Goal: Task Accomplishment & Management: Use online tool/utility

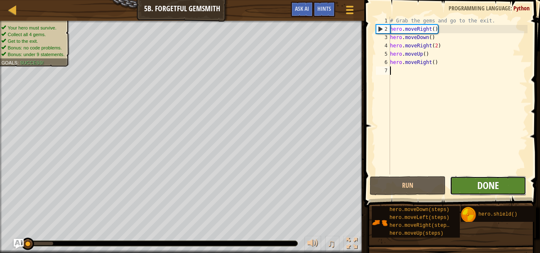
click at [486, 186] on span "Done" at bounding box center [488, 185] width 22 height 13
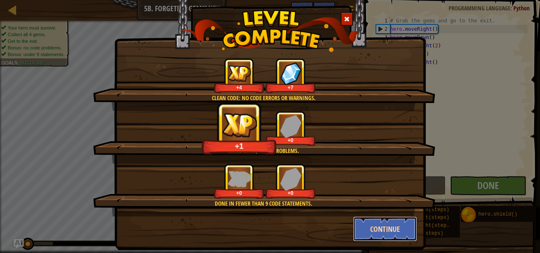
click at [377, 224] on button "Continue" at bounding box center [385, 228] width 64 height 25
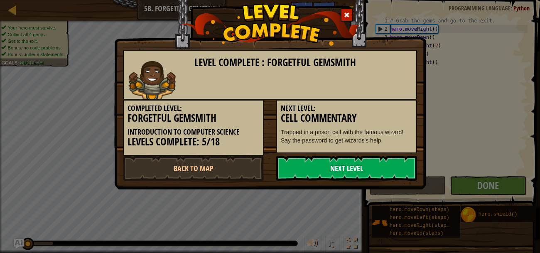
click at [373, 172] on link "Next Level" at bounding box center [346, 168] width 141 height 25
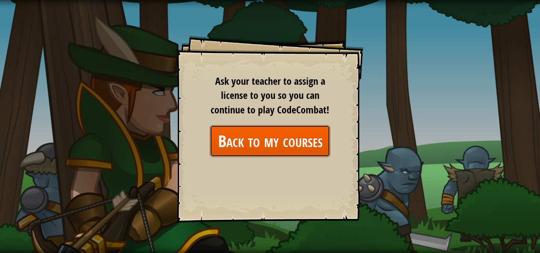
click at [255, 133] on link "Back to my courses" at bounding box center [270, 141] width 120 height 32
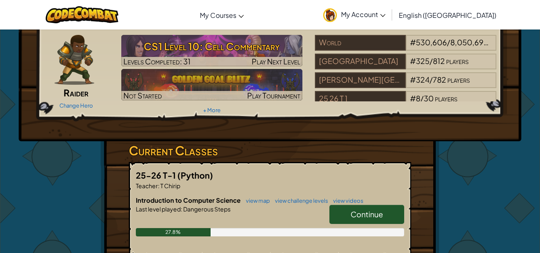
scroll to position [141, 0]
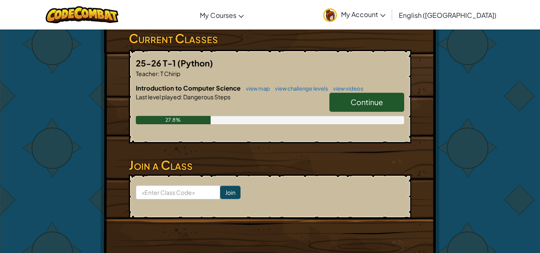
click at [366, 103] on span "Continue" at bounding box center [367, 102] width 32 height 10
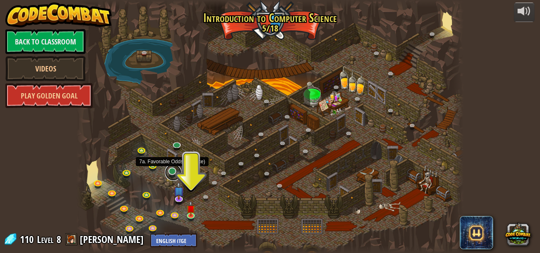
click at [173, 174] on link at bounding box center [173, 172] width 17 height 17
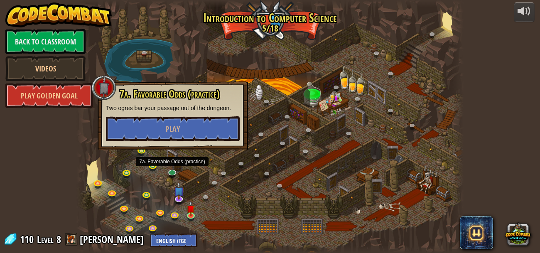
click at [242, 189] on div at bounding box center [269, 126] width 387 height 253
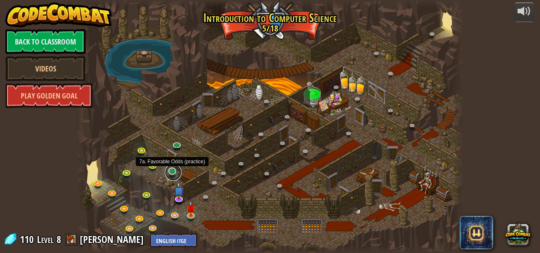
click at [170, 173] on link at bounding box center [173, 172] width 17 height 17
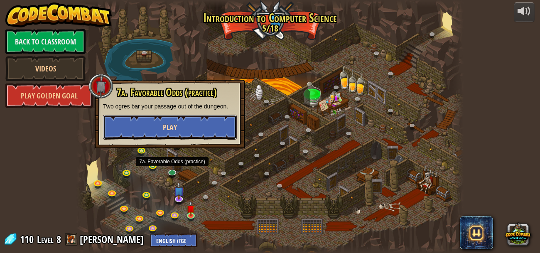
click at [175, 120] on button "Play" at bounding box center [170, 127] width 134 height 25
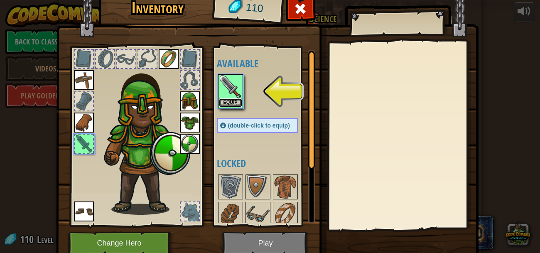
click at [239, 101] on button "Equip" at bounding box center [230, 102] width 23 height 9
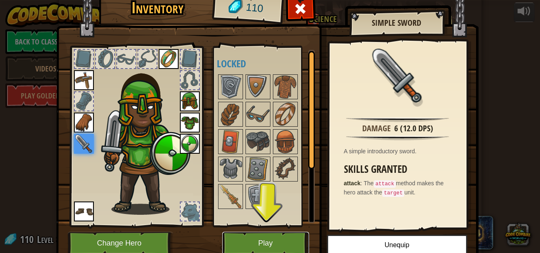
click at [282, 238] on button "Play" at bounding box center [265, 243] width 87 height 23
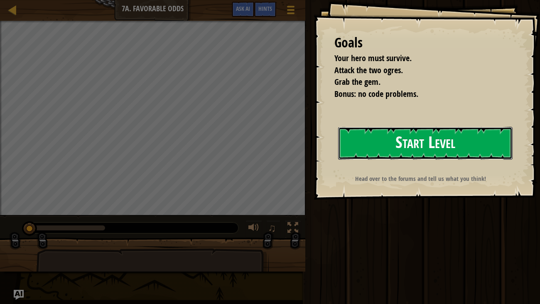
click at [401, 136] on button "Start Level" at bounding box center [425, 143] width 175 height 33
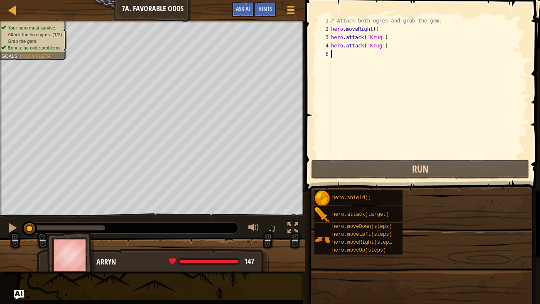
click at [401, 137] on div "# Attack both ogres and grab the gem. hero . moveRight ( ) hero . attack ( "[PE…" at bounding box center [428, 96] width 199 height 158
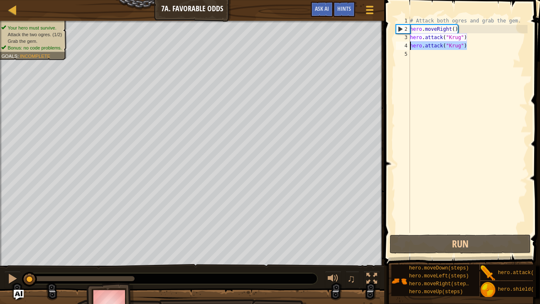
drag, startPoint x: 478, startPoint y: 49, endPoint x: 409, endPoint y: 45, distance: 69.5
click at [409, 45] on div "1 2 3 4 5 # Attack both ogres and grab the gem. hero . moveRight ( ) hero . att…" at bounding box center [460, 125] width 133 height 216
type textarea "hero.attack("Krug")"
click at [413, 54] on div "# Attack both ogres and grab the gem. hero . moveRight ( ) hero . attack ( "[PE…" at bounding box center [467, 133] width 119 height 233
paste textarea "hero.attack("Krug")"
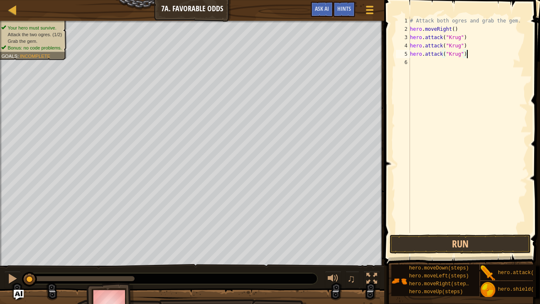
click at [453, 56] on div "# Attack both ogres and grab the gem. hero . moveRight ( ) hero . attack ( "[PE…" at bounding box center [467, 133] width 119 height 233
type textarea "hero.attack("Grump")"
click at [422, 61] on div "# Attack both ogres and grab the gem. hero . moveRight ( ) hero . attack ( "[PE…" at bounding box center [467, 133] width 119 height 233
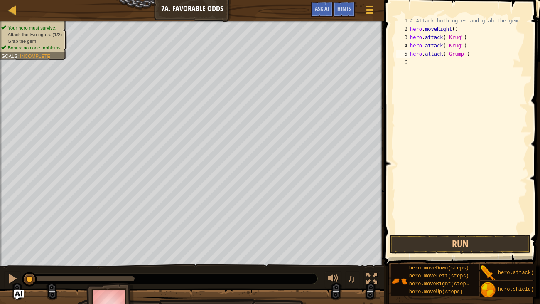
scroll to position [4, 0]
paste textarea "hero.attack("Krug")"
click at [452, 61] on div "# Attack both ogres and grab the gem. hero . moveRight ( ) hero . attack ( "[PE…" at bounding box center [467, 133] width 119 height 233
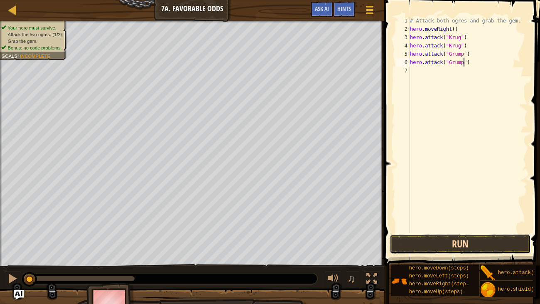
click at [427, 241] on button "Run" at bounding box center [460, 243] width 141 height 19
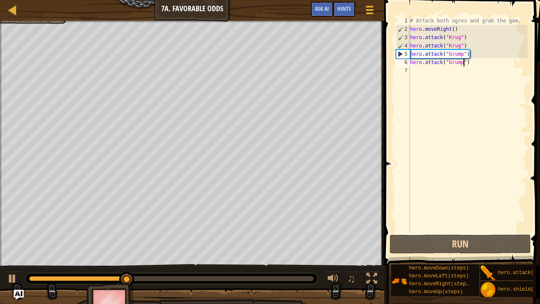
click at [409, 55] on div "5" at bounding box center [403, 54] width 14 height 8
type textarea "hero.attack("Grump")"
click at [411, 55] on div "# Attack both ogres and grab the gem. hero . moveRight ( ) hero . attack ( "[PE…" at bounding box center [467, 133] width 119 height 233
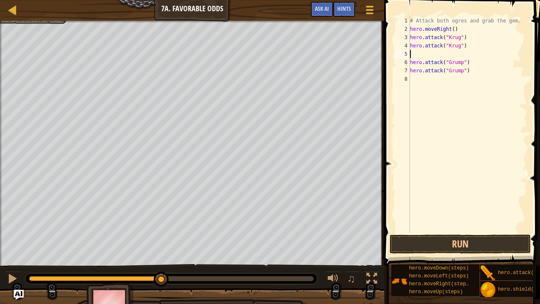
click at [420, 52] on div "# Attack both ogres and grab the gem. hero . moveRight ( ) hero . attack ( "[PE…" at bounding box center [467, 133] width 119 height 233
click at [422, 29] on div "# Attack both ogres and grab the gem. hero . moveRight ( ) hero . attack ( "[PE…" at bounding box center [467, 133] width 119 height 233
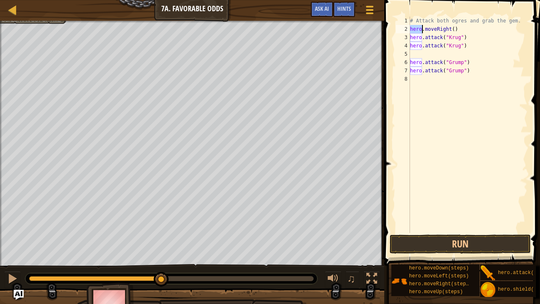
type textarea "hero.moveRight() hero.attack("Krug")"
click at [412, 53] on div "# Attack both ogres and grab the gem. hero . moveRight ( ) hero . attack ( "[PE…" at bounding box center [467, 133] width 119 height 233
paste textarea "hero.moveRight()"
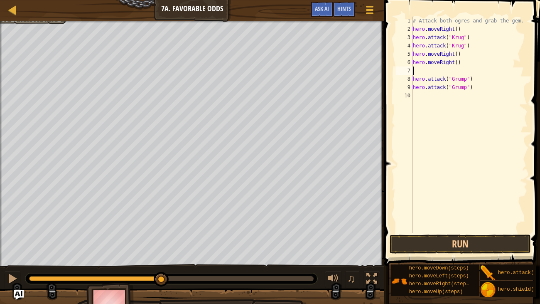
click at [447, 61] on div "# Attack both ogres and grab the gem. hero . moveRight ( ) hero . attack ( "[PE…" at bounding box center [469, 133] width 117 height 233
click at [447, 61] on div "# Attack both ogres and grab the gem. hero . moveRight ( ) hero . attack ( "[PE…" at bounding box center [469, 125] width 116 height 216
click at [447, 61] on div "# Attack both ogres and grab the gem. hero . moveRight ( ) hero . attack ( "[PE…" at bounding box center [469, 133] width 117 height 233
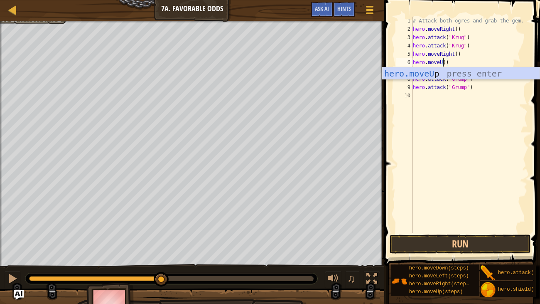
scroll to position [4, 2]
click at [457, 62] on div "# Attack both ogres and grab the gem. hero . moveRight ( ) hero . attack ( "[PE…" at bounding box center [469, 133] width 117 height 233
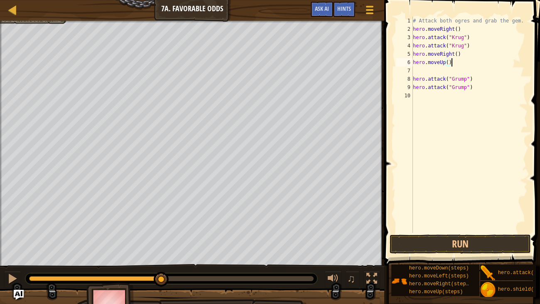
click at [412, 78] on div "8" at bounding box center [404, 79] width 17 height 8
click at [415, 79] on div "# Attack both ogres and grab the gem. hero . moveRight ( ) hero . attack ( "[PE…" at bounding box center [469, 133] width 117 height 233
click at [411, 80] on div "8" at bounding box center [404, 79] width 17 height 8
type textarea "hero.attack("Grump")"
click at [416, 71] on div "# Attack both ogres and grab the gem. hero . moveRight ( ) hero . attack ( "[PE…" at bounding box center [469, 133] width 117 height 233
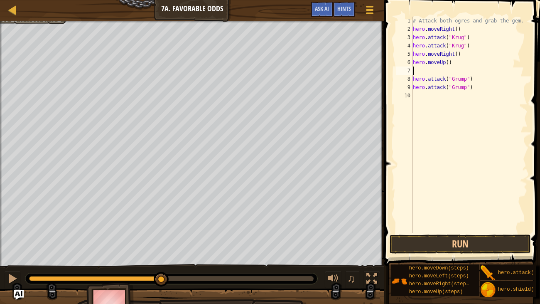
scroll to position [4, 0]
paste textarea "hero.moveRight()"
click at [439, 71] on div "# Attack both ogres and grab the gem. hero . moveRight ( ) hero . attack ( "[PE…" at bounding box center [469, 133] width 117 height 233
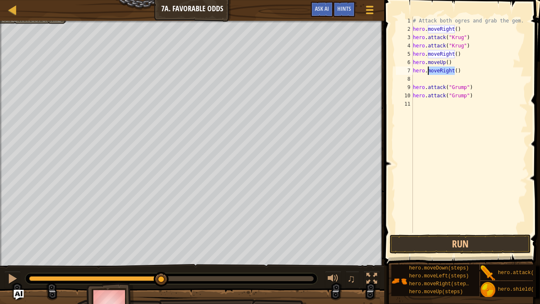
click at [439, 71] on div "# Attack both ogres and grab the gem. hero . moveRight ( ) hero . attack ( "[PE…" at bounding box center [469, 133] width 117 height 233
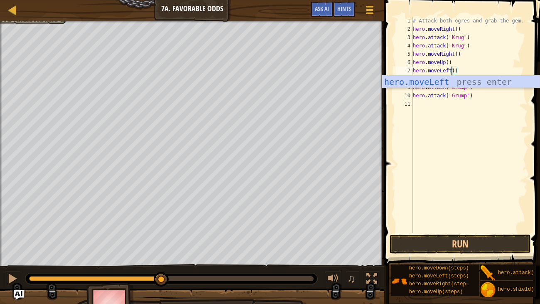
scroll to position [4, 3]
click at [484, 44] on div "# Attack both ogres and grab the gem. hero . moveRight ( ) hero . attack ( "[PE…" at bounding box center [469, 133] width 117 height 233
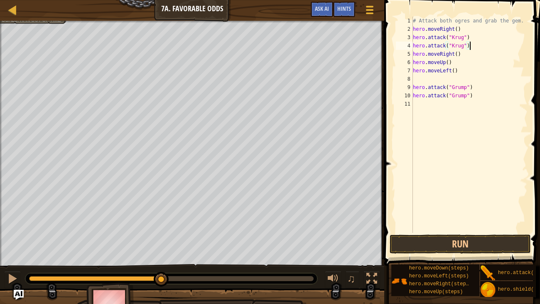
click at [414, 87] on div "# Attack both ogres and grab the gem. hero . moveRight ( ) hero . attack ( "[PE…" at bounding box center [469, 133] width 117 height 233
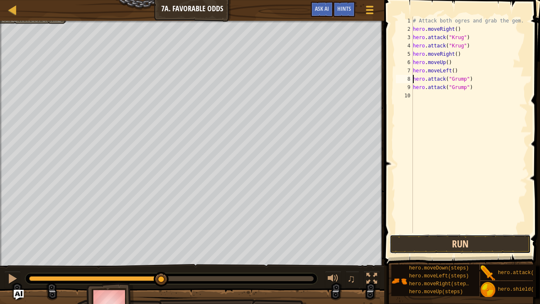
click at [444, 242] on button "Run" at bounding box center [460, 243] width 141 height 19
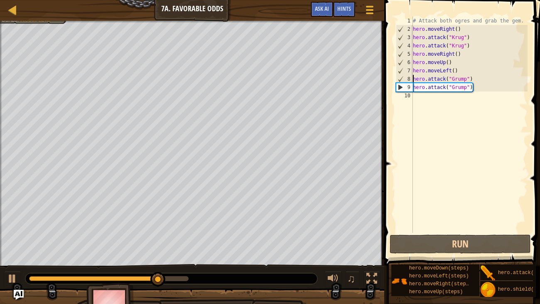
click at [436, 71] on div "# Attack both ogres and grab the gem. hero . moveRight ( ) hero . attack ( "[PE…" at bounding box center [469, 133] width 117 height 233
type textarea "hero.moveLeft() hero.attack("Grump")"
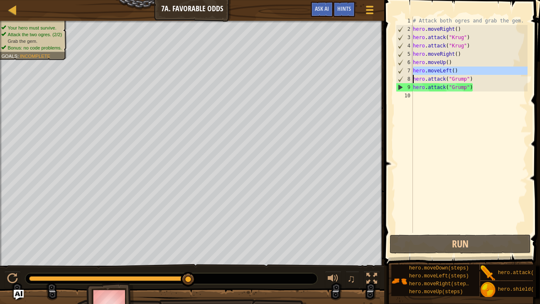
click at [417, 97] on div "# Attack both ogres and grab the gem. hero . moveRight ( ) hero . attack ( "[PE…" at bounding box center [469, 133] width 117 height 233
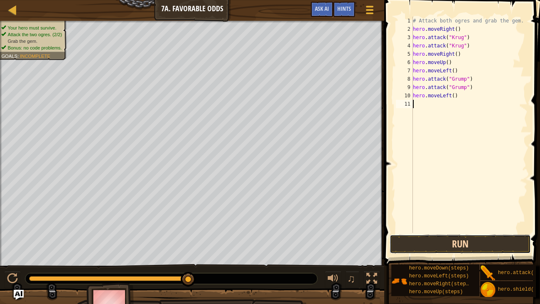
click at [470, 250] on button "Run" at bounding box center [460, 243] width 141 height 19
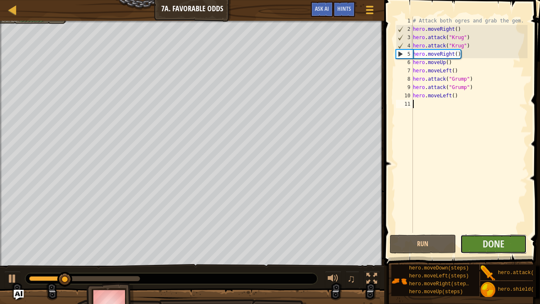
click at [476, 250] on button "Done" at bounding box center [493, 243] width 66 height 19
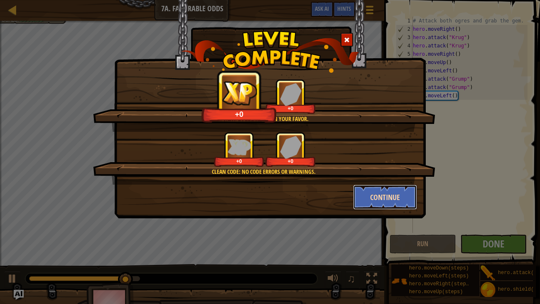
click at [388, 204] on button "Continue" at bounding box center [385, 196] width 64 height 25
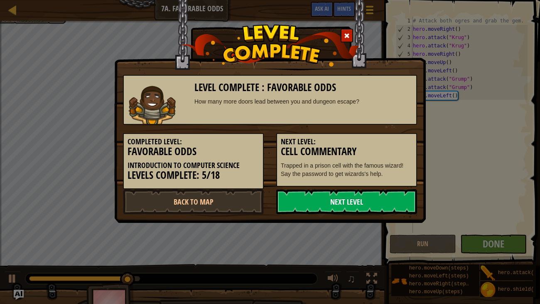
click at [371, 190] on link "Next Level" at bounding box center [346, 201] width 141 height 25
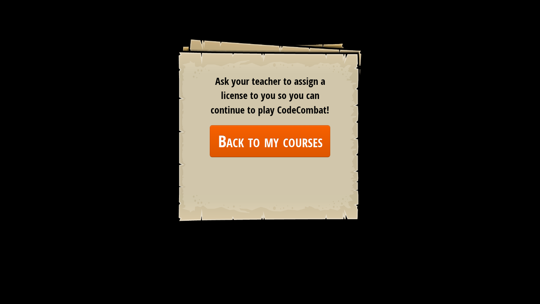
click at [283, 118] on div "Ask your teacher to assign a license to you so you can continue to play CodeCom…" at bounding box center [270, 115] width 120 height 83
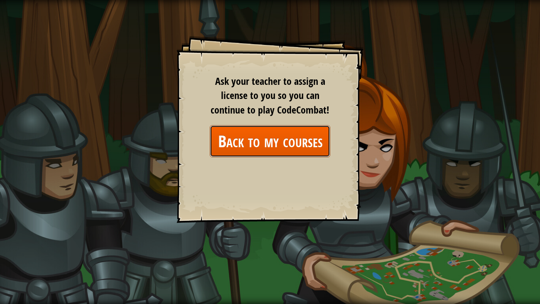
click at [282, 137] on link "Back to my courses" at bounding box center [270, 141] width 120 height 32
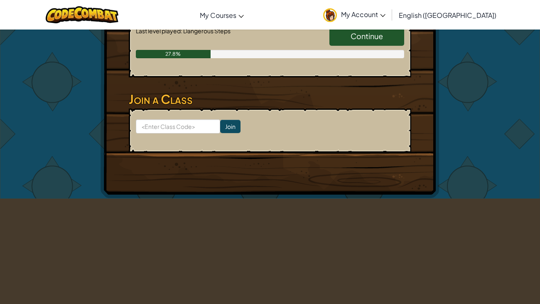
scroll to position [111, 0]
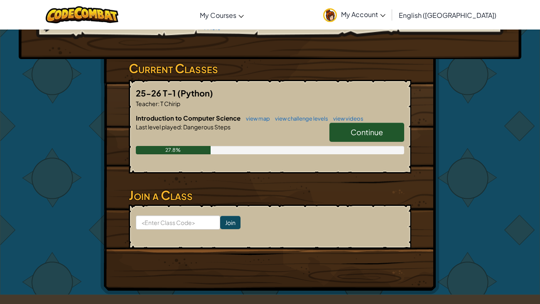
click at [346, 135] on link "Continue" at bounding box center [366, 132] width 75 height 19
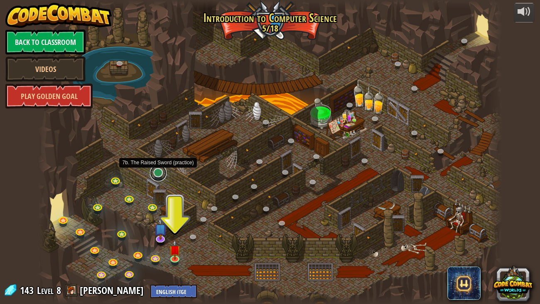
click at [156, 175] on link at bounding box center [158, 172] width 17 height 17
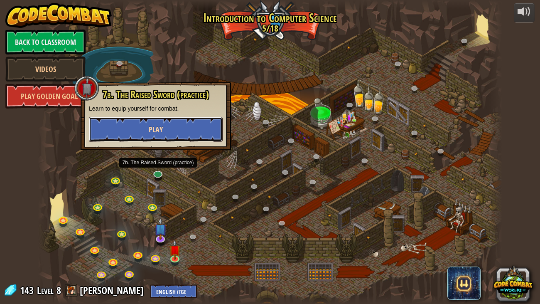
click at [184, 136] on button "Play" at bounding box center [156, 129] width 134 height 25
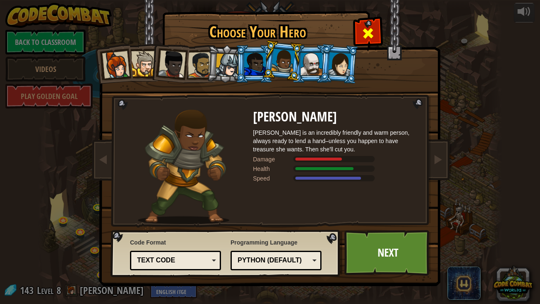
click at [365, 39] on span at bounding box center [367, 33] width 13 height 13
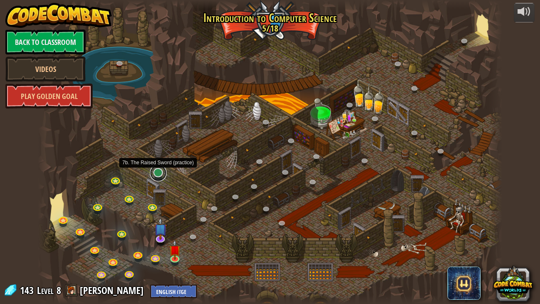
click at [162, 176] on link at bounding box center [158, 172] width 17 height 17
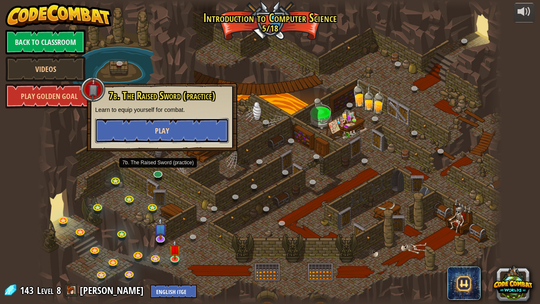
click at [167, 141] on button "Play" at bounding box center [162, 130] width 134 height 25
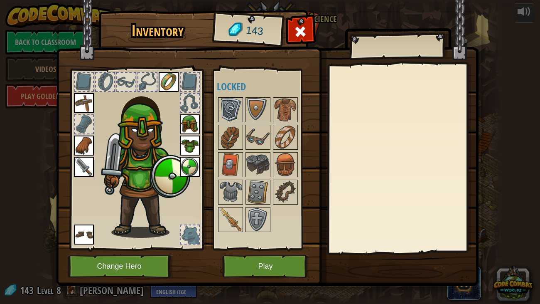
click at [233, 99] on img at bounding box center [230, 109] width 23 height 23
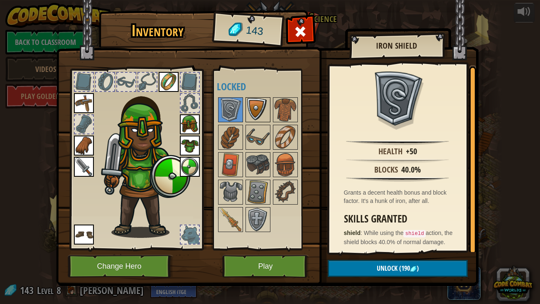
click at [252, 112] on img at bounding box center [257, 109] width 23 height 23
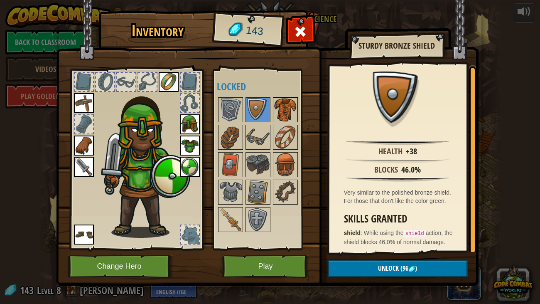
click at [280, 107] on img at bounding box center [285, 109] width 23 height 23
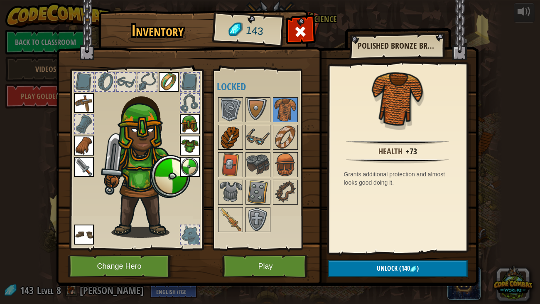
click at [234, 134] on img at bounding box center [230, 136] width 23 height 23
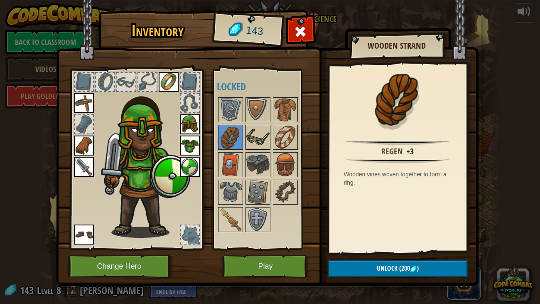
click at [256, 140] on img at bounding box center [257, 136] width 23 height 23
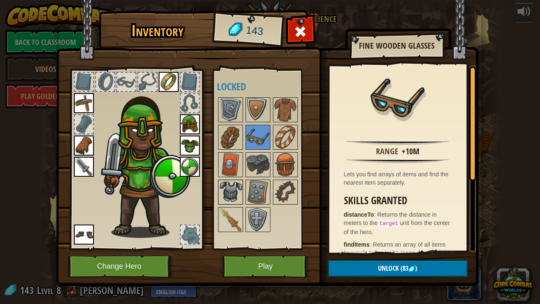
click at [226, 194] on img at bounding box center [230, 191] width 23 height 23
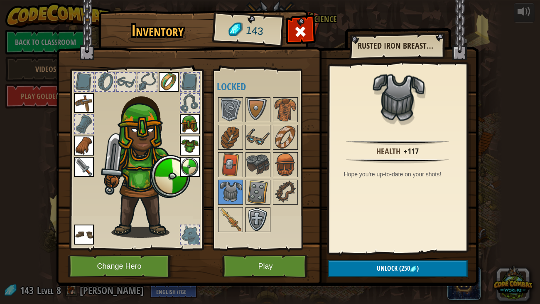
click at [264, 210] on img at bounding box center [257, 219] width 23 height 23
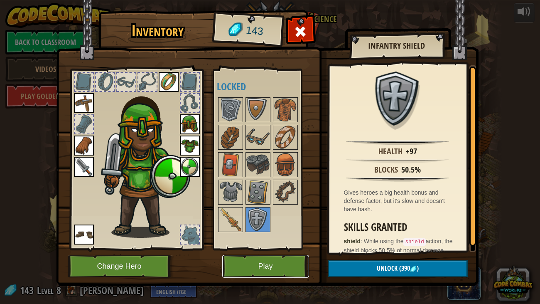
click at [280, 253] on button "Play" at bounding box center [265, 266] width 87 height 23
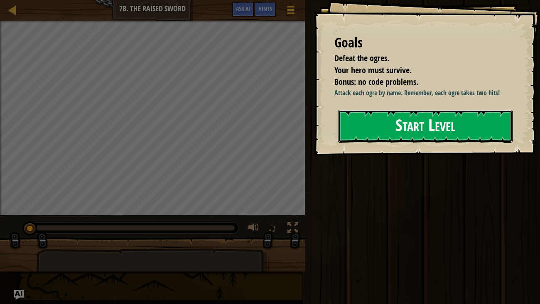
click at [372, 110] on button "Start Level" at bounding box center [425, 126] width 175 height 33
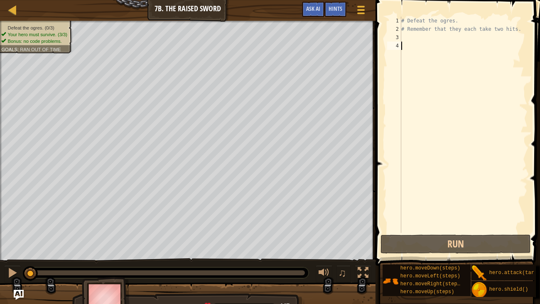
click at [416, 39] on div "# Defeat the ogres. # Remember that they each take two hits." at bounding box center [464, 133] width 128 height 233
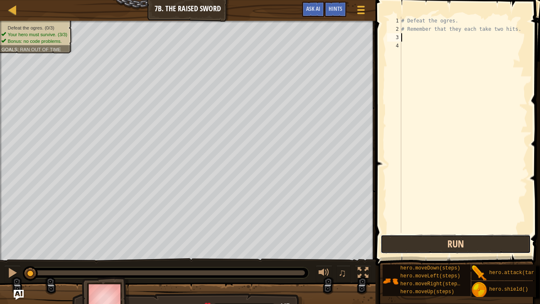
click at [434, 248] on button "Run" at bounding box center [455, 243] width 150 height 19
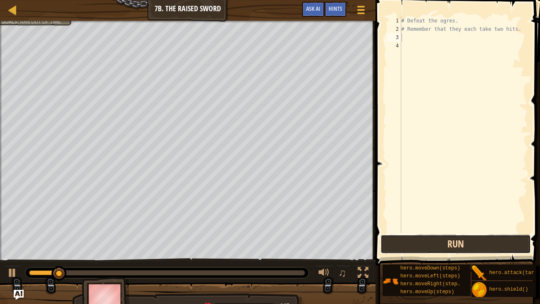
click at [405, 250] on button "Run" at bounding box center [455, 243] width 150 height 19
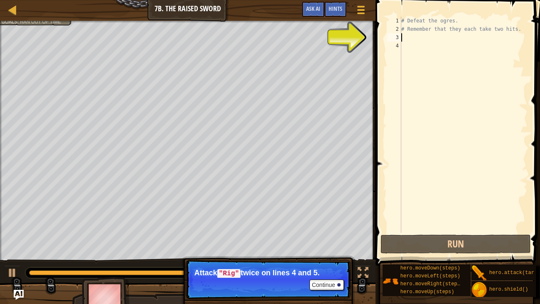
scroll to position [4, 0]
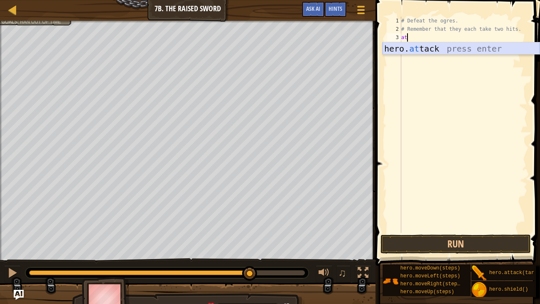
click at [421, 51] on div "hero. at tack press enter" at bounding box center [461, 60] width 157 height 37
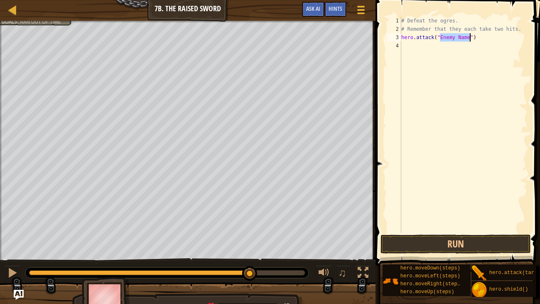
click at [460, 37] on div "# Defeat the ogres. # Remember that they each take two hits. hero . attack ( "E…" at bounding box center [464, 125] width 128 height 216
click at [460, 37] on div "# Defeat the ogres. # Remember that they each take two hits. hero . attack ( "E…" at bounding box center [464, 133] width 128 height 233
click at [445, 37] on div "# Defeat the ogres. # Remember that they each take two hits. hero . attack ( "R…" at bounding box center [464, 133] width 128 height 233
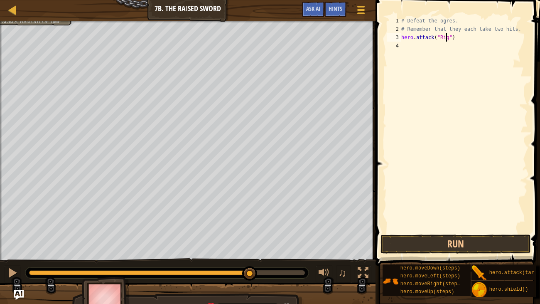
click at [445, 37] on div "# Defeat the ogres. # Remember that they each take two hits. hero . attack ( "R…" at bounding box center [464, 133] width 128 height 233
type textarea "hero.attack("Rig")"
click at [421, 46] on div "# Defeat the ogres. # Remember that they each take two hits. hero . attack ( "R…" at bounding box center [464, 125] width 128 height 216
paste textarea "hero.attack("Rig")"
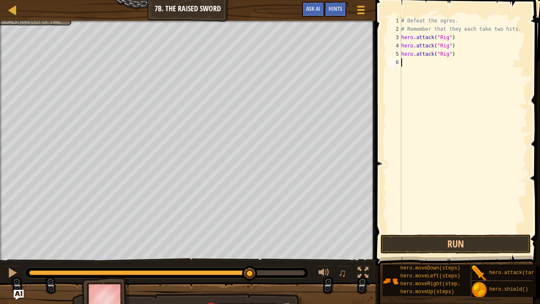
click at [446, 53] on div "# Defeat the ogres. # Remember that they each take two hits. hero . attack ( "R…" at bounding box center [464, 133] width 128 height 233
click at [431, 56] on div "# Defeat the ogres. # Remember that they each take two hits. hero . attack ( "R…" at bounding box center [464, 133] width 128 height 233
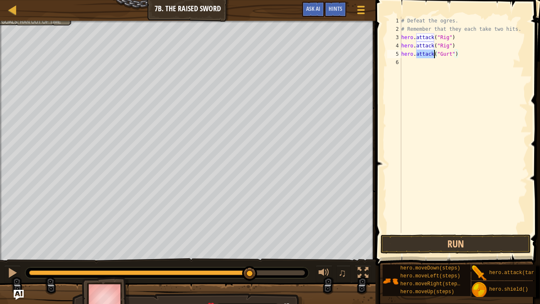
click at [431, 56] on div "# Defeat the ogres. # Remember that they each take two hits. hero . attack ( "R…" at bounding box center [464, 133] width 128 height 233
type textarea "hero.attack("Gurt")"
click at [420, 59] on div "# Defeat the ogres. # Remember that they each take two hits. hero . attack ( "R…" at bounding box center [464, 125] width 128 height 216
click at [443, 243] on button "Run" at bounding box center [455, 243] width 150 height 19
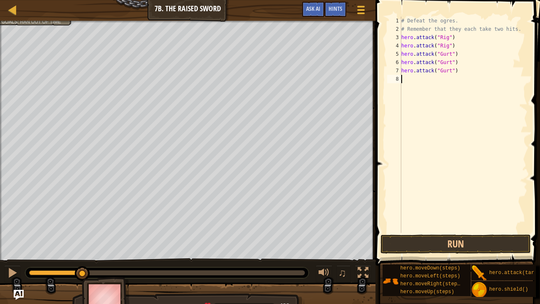
paste textarea "hero.attack("Gurt")"
click at [446, 70] on div "# Defeat the ogres. # Remember that they each take two hits. hero . attack ( "R…" at bounding box center [464, 133] width 128 height 233
click at [448, 79] on div "# Defeat the ogres. # Remember that they each take two hits. hero . attack ( "R…" at bounding box center [464, 133] width 128 height 233
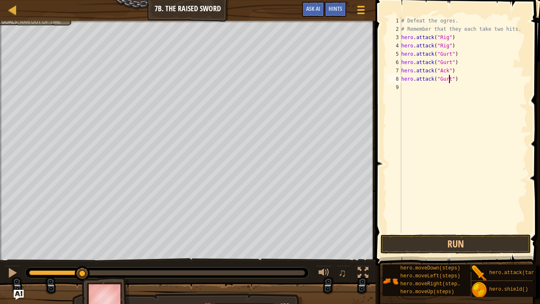
click at [448, 79] on div "# Defeat the ogres. # Remember that they each take two hits. hero . attack ( "R…" at bounding box center [464, 133] width 128 height 233
type textarea "hero.attack("Ack")"
click at [457, 236] on button "Run" at bounding box center [455, 243] width 150 height 19
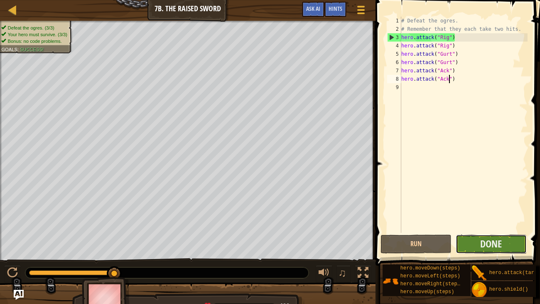
click at [510, 251] on button "Done" at bounding box center [491, 243] width 71 height 19
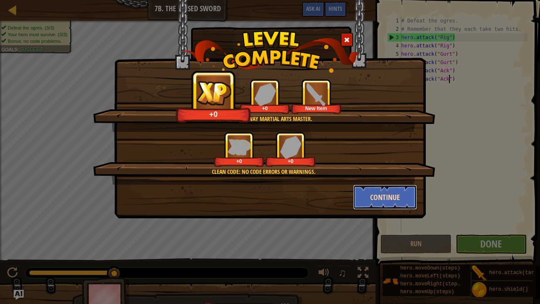
click at [380, 196] on button "Continue" at bounding box center [385, 196] width 64 height 25
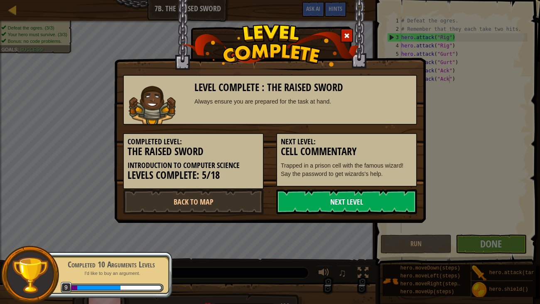
click at [340, 204] on link "Next Level" at bounding box center [346, 201] width 141 height 25
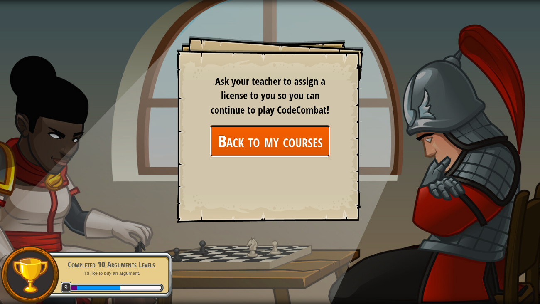
click at [265, 139] on link "Back to my courses" at bounding box center [270, 141] width 120 height 32
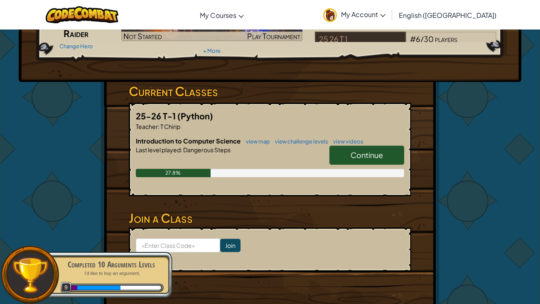
scroll to position [100, 0]
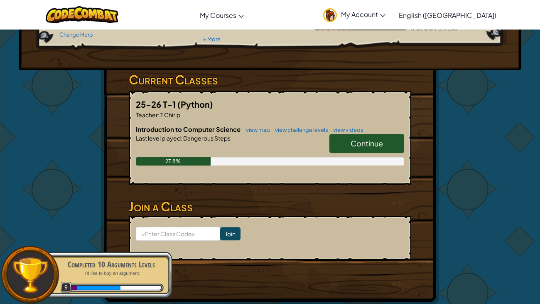
click at [346, 145] on link "Continue" at bounding box center [366, 143] width 75 height 19
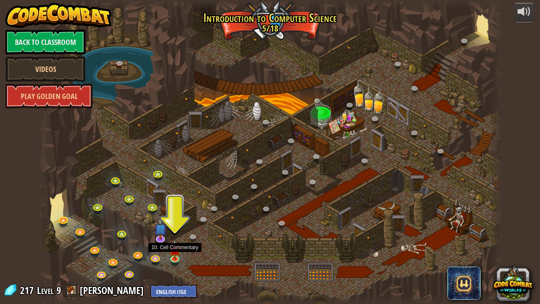
click at [166, 253] on div at bounding box center [270, 152] width 464 height 304
click at [171, 253] on img at bounding box center [175, 244] width 12 height 27
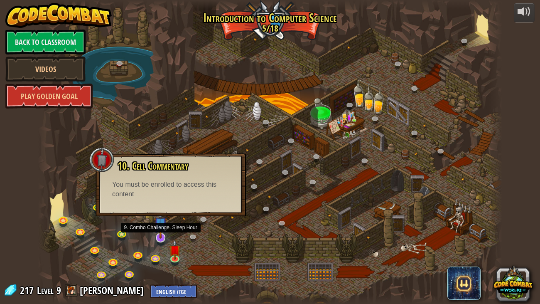
click at [157, 226] on img at bounding box center [160, 224] width 13 height 30
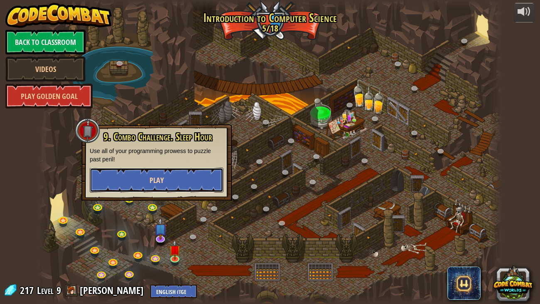
click at [182, 180] on button "Play" at bounding box center [157, 179] width 134 height 25
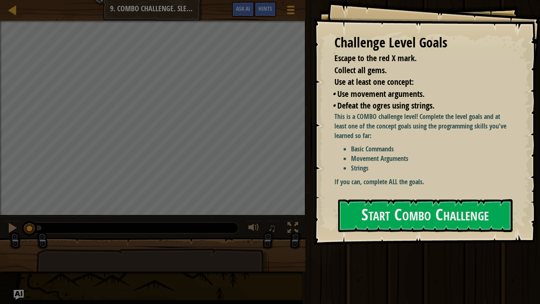
click at [407, 169] on li "Strings" at bounding box center [431, 168] width 160 height 10
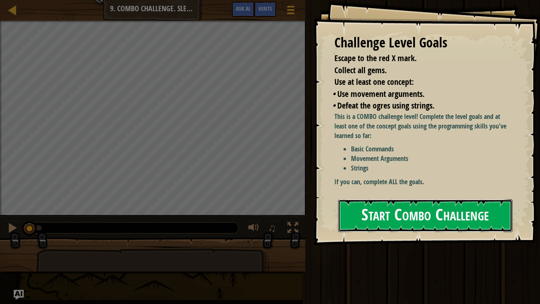
click at [408, 226] on button "Start Combo Challenge" at bounding box center [425, 215] width 175 height 33
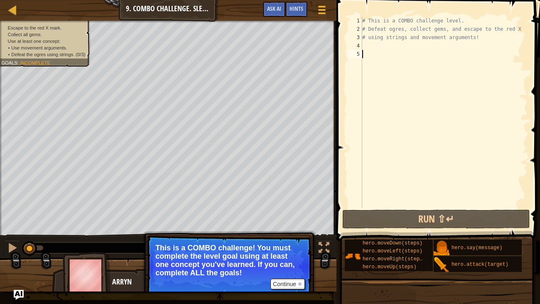
click at [376, 44] on div "# This is a COMBO challenge level. # Defeat [PERSON_NAME], collect gems, and es…" at bounding box center [444, 121] width 167 height 208
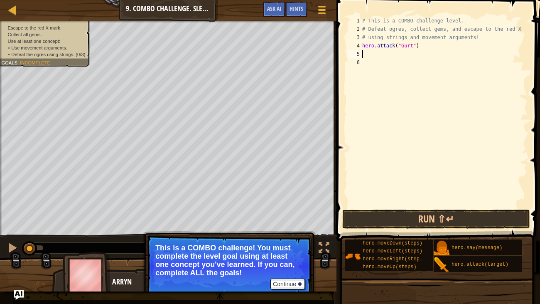
click at [422, 46] on div "# This is a COMBO challenge level. # Defeat [PERSON_NAME], collect gems, and es…" at bounding box center [444, 121] width 167 height 208
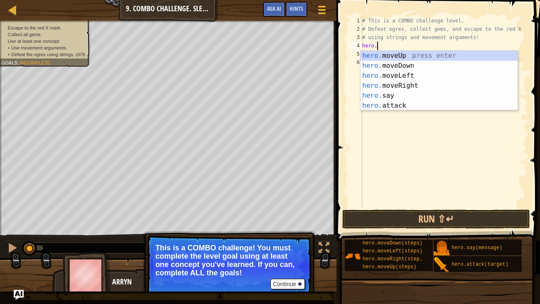
type textarea "h"
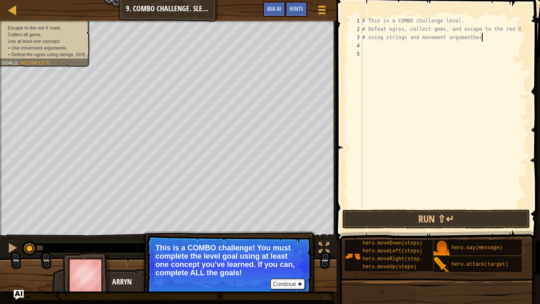
scroll to position [4, 10]
type textarea "# using strings and movement argument"
type textarea "he"
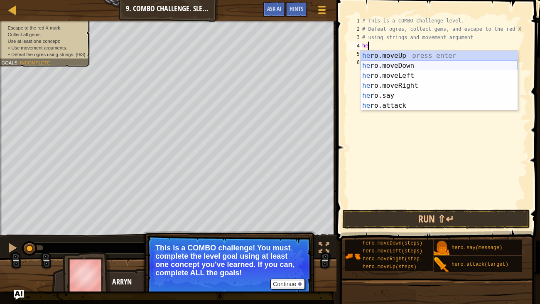
click at [435, 64] on div "he ro.moveUp press enter he ro.moveDown press enter he ro.moveLeft press enter …" at bounding box center [439, 91] width 157 height 80
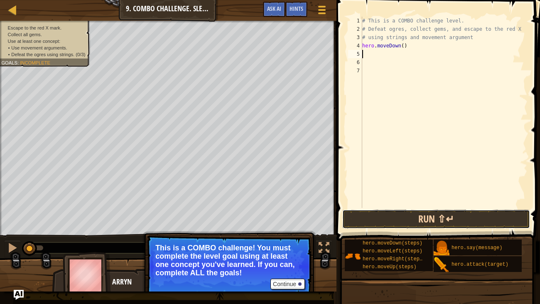
click at [412, 222] on button "Run ⇧↵" at bounding box center [436, 218] width 188 height 19
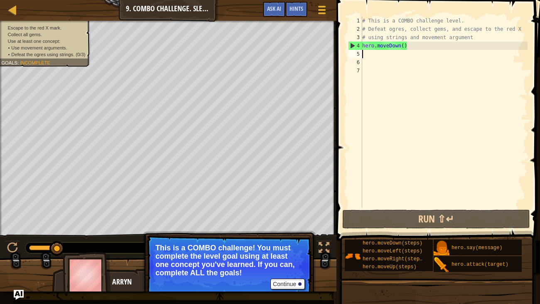
click at [374, 59] on div "# This is a COMBO challenge level. # Defeat [PERSON_NAME], collect gems, and es…" at bounding box center [444, 121] width 167 height 208
click at [374, 56] on div "# This is a COMBO challenge level. # Defeat [PERSON_NAME], collect gems, and es…" at bounding box center [444, 121] width 167 height 208
paste textarea "hero.attack("Gurt")"
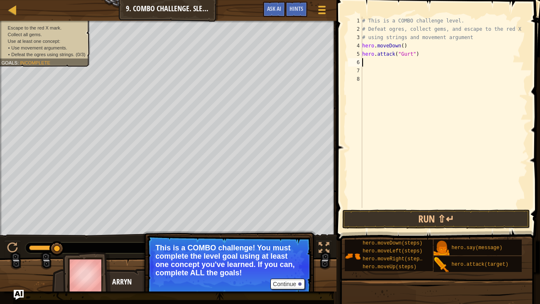
click at [402, 56] on div "# This is a COMBO challenge level. # Defeat [PERSON_NAME], collect gems, and es…" at bounding box center [444, 121] width 167 height 208
type textarea "hero.attack("Gurt")"
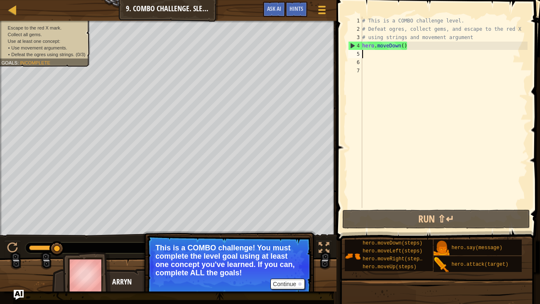
click at [371, 54] on div "# This is a COMBO challenge level. # Defeat [PERSON_NAME], collect gems, and es…" at bounding box center [444, 121] width 167 height 208
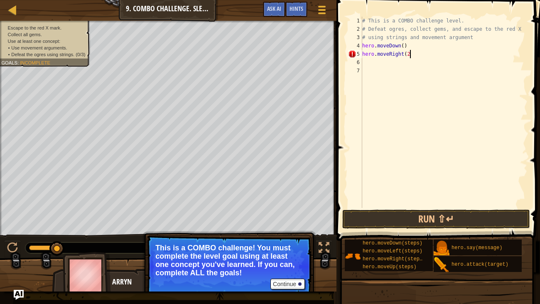
scroll to position [4, 4]
type textarea "hero.moveRight(2)"
click at [428, 217] on button "Run ⇧↵" at bounding box center [436, 218] width 188 height 19
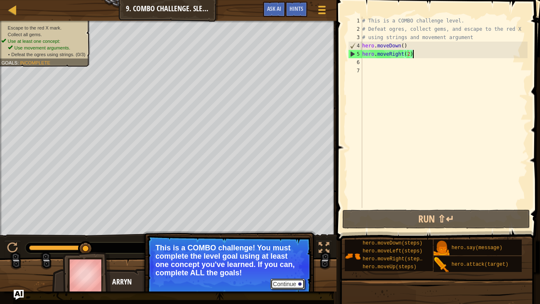
click at [285, 253] on button "Continue" at bounding box center [287, 283] width 34 height 11
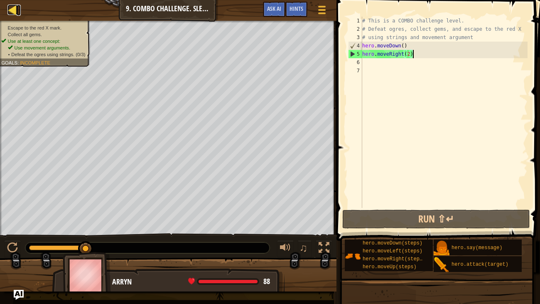
click at [16, 11] on div at bounding box center [12, 10] width 10 height 10
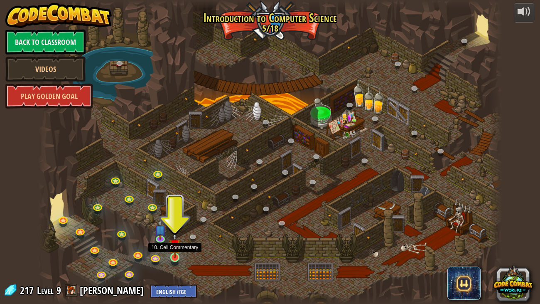
click at [174, 252] on img at bounding box center [175, 244] width 12 height 27
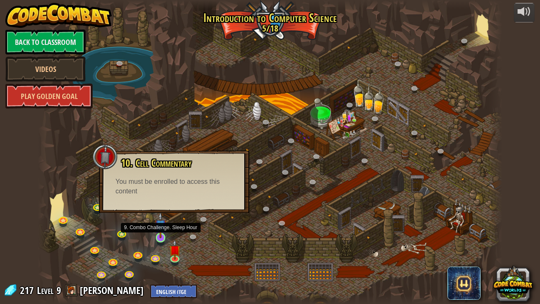
click at [156, 229] on img at bounding box center [161, 225] width 12 height 27
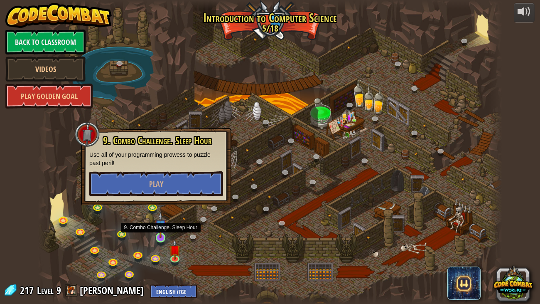
click at [158, 235] on img at bounding box center [161, 225] width 12 height 27
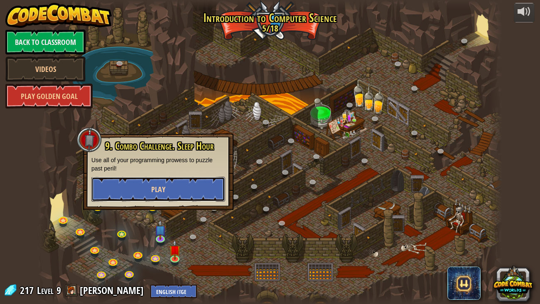
click at [156, 186] on span "Play" at bounding box center [158, 189] width 14 height 10
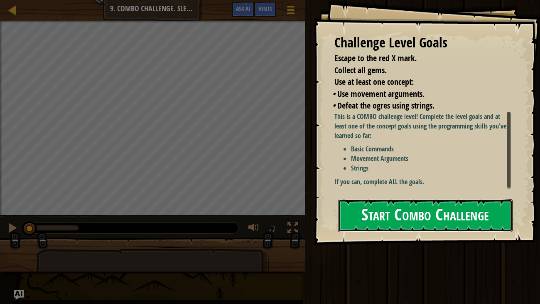
click at [358, 211] on button "Start Combo Challenge" at bounding box center [425, 215] width 175 height 33
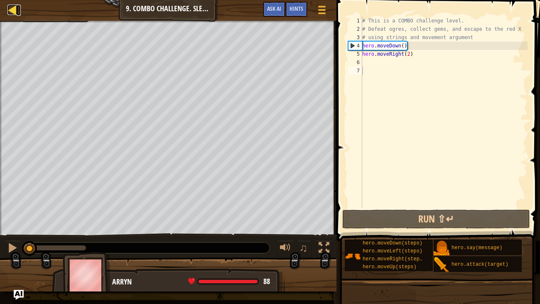
click at [8, 8] on div at bounding box center [12, 10] width 10 height 10
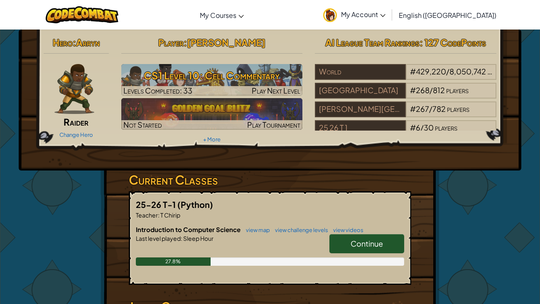
click at [363, 238] on span "Continue" at bounding box center [367, 243] width 32 height 10
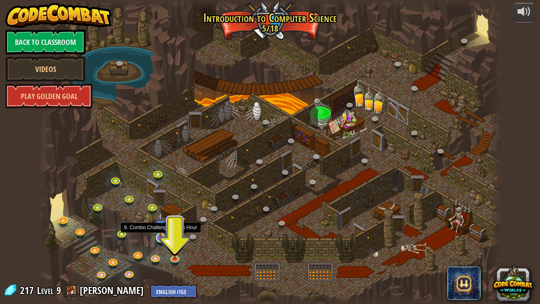
click at [163, 233] on img at bounding box center [161, 225] width 12 height 27
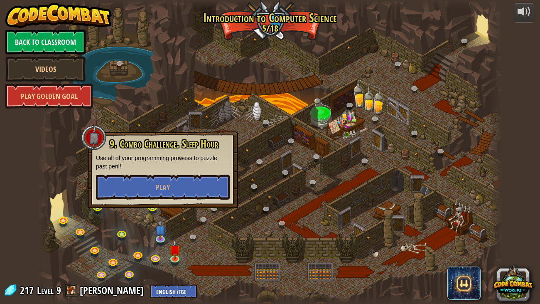
click at [167, 202] on div "9. Combo Challenge. Sleep Hour Use all of your programming prowess to puzzle pa…" at bounding box center [163, 169] width 150 height 76
click at [160, 192] on button "Play" at bounding box center [163, 186] width 134 height 25
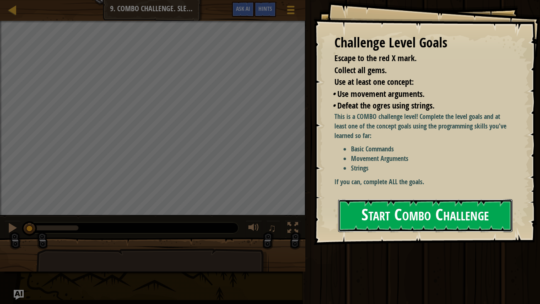
click at [403, 224] on button "Start Combo Challenge" at bounding box center [425, 215] width 175 height 33
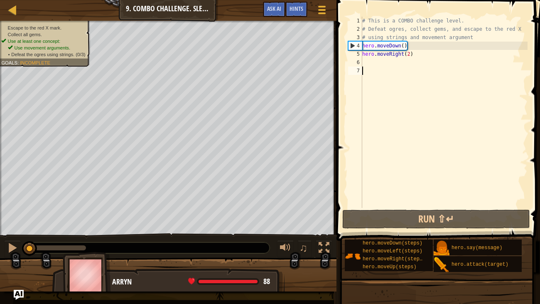
click at [373, 61] on div "# This is a COMBO challenge level. # Defeat [PERSON_NAME], collect gems, and es…" at bounding box center [444, 121] width 167 height 208
click at [368, 90] on div "# This is a COMBO challenge level. # Defeat [PERSON_NAME], collect gems, and es…" at bounding box center [444, 121] width 167 height 208
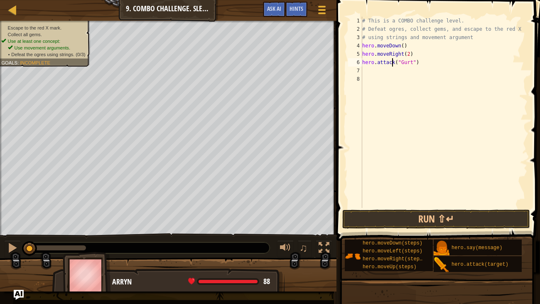
click at [391, 62] on div "# This is a COMBO challenge level. # Defeat [PERSON_NAME], collect gems, and es…" at bounding box center [444, 121] width 167 height 208
type textarea "hero.attack("Gurt")"
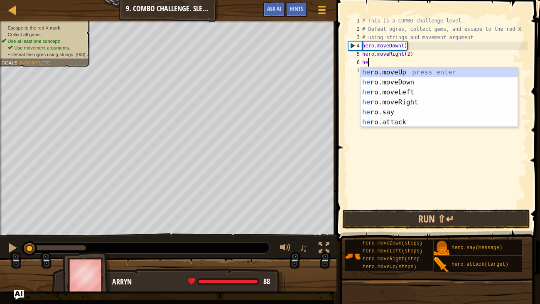
scroll to position [4, 0]
type textarea "hero"
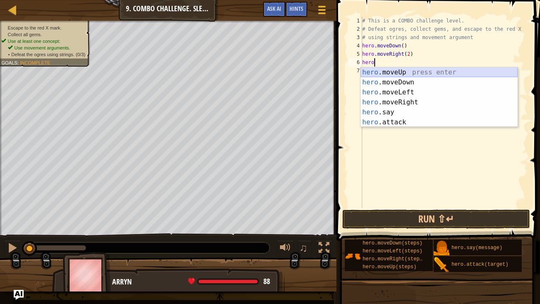
click at [405, 69] on div "hero .moveUp press enter hero .moveDown press enter hero .moveLeft press enter …" at bounding box center [439, 107] width 157 height 80
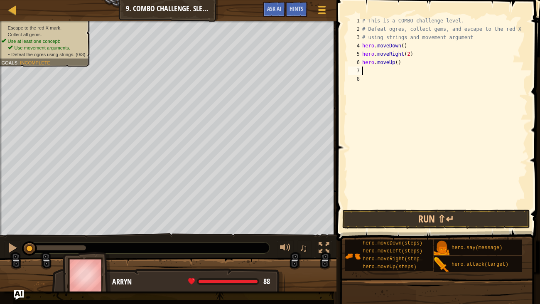
paste textarea "hero.attack("Gurt")"
click at [409, 70] on div "# This is a COMBO challenge level. # Defeat [PERSON_NAME], collect gems, and es…" at bounding box center [444, 121] width 167 height 208
click at [382, 71] on div "# This is a COMBO challenge level. # Defeat [PERSON_NAME], collect gems, and es…" at bounding box center [444, 121] width 167 height 208
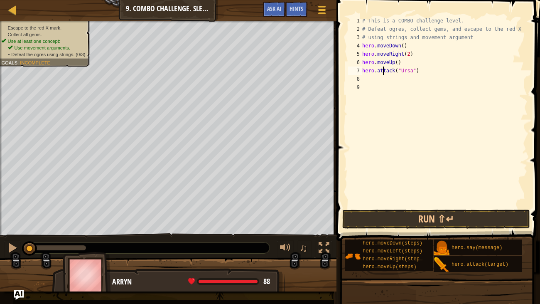
click at [382, 71] on div "# This is a COMBO challenge level. # Defeat [PERSON_NAME], collect gems, and es…" at bounding box center [444, 121] width 167 height 208
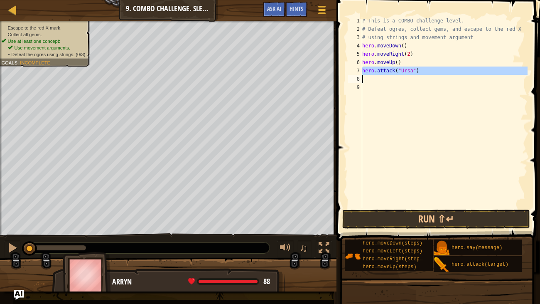
click at [373, 74] on div "# This is a COMBO challenge level. # Defeat [PERSON_NAME], collect gems, and es…" at bounding box center [444, 112] width 167 height 191
type textarea "hero.attack("Ursa")"
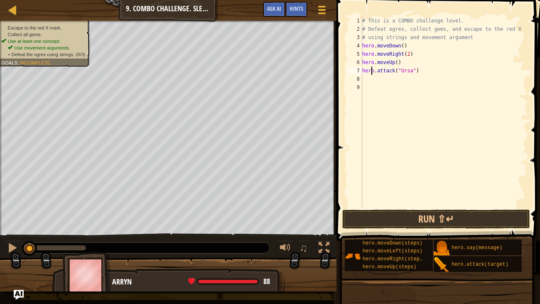
click at [366, 79] on div "# This is a COMBO challenge level. # Defeat [PERSON_NAME], collect gems, and es…" at bounding box center [444, 121] width 167 height 208
click at [385, 62] on div "# This is a COMBO challenge level. # Defeat [PERSON_NAME], collect gems, and es…" at bounding box center [445, 121] width 164 height 208
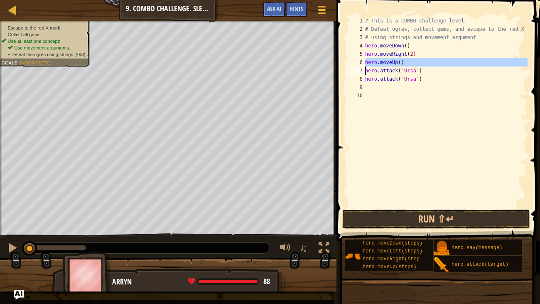
click at [385, 62] on div "# This is a COMBO challenge level. # Defeat [PERSON_NAME], collect gems, and es…" at bounding box center [445, 112] width 164 height 191
click at [385, 62] on div "# This is a COMBO challenge level. # Defeat [PERSON_NAME], collect gems, and es…" at bounding box center [445, 121] width 164 height 208
click at [385, 62] on div "# This is a COMBO challenge level. # Defeat [PERSON_NAME], collect gems, and es…" at bounding box center [445, 112] width 164 height 191
click at [385, 62] on div "# This is a COMBO challenge level. # Defeat [PERSON_NAME], collect gems, and es…" at bounding box center [445, 121] width 164 height 208
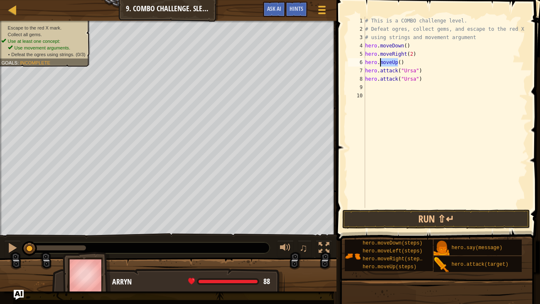
type textarea "hero.moveUp() hero.attack("Ursa")"
click at [368, 87] on div "# This is a COMBO challenge level. # Defeat [PERSON_NAME], collect gems, and es…" at bounding box center [445, 121] width 164 height 208
paste textarea "hero.moveUp()"
click at [393, 93] on div "# This is a COMBO challenge level. # Defeat [PERSON_NAME], collect gems, and es…" at bounding box center [445, 121] width 164 height 208
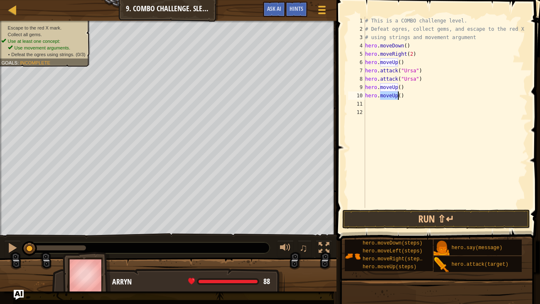
click at [393, 93] on div "# This is a COMBO challenge level. # Defeat [PERSON_NAME], collect gems, and es…" at bounding box center [445, 121] width 164 height 208
click at [393, 93] on div "# This is a COMBO challenge level. # Defeat [PERSON_NAME], collect gems, and es…" at bounding box center [445, 112] width 164 height 191
click at [394, 93] on div "# This is a COMBO challenge level. # Defeat [PERSON_NAME], collect gems, and es…" at bounding box center [445, 121] width 164 height 208
click at [394, 93] on div "# This is a COMBO challenge level. # Defeat [PERSON_NAME], collect gems, and es…" at bounding box center [445, 112] width 164 height 191
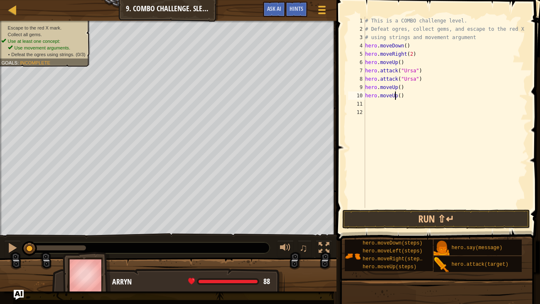
click at [394, 93] on div "# This is a COMBO challenge level. # Defeat [PERSON_NAME], collect gems, and es…" at bounding box center [445, 121] width 164 height 208
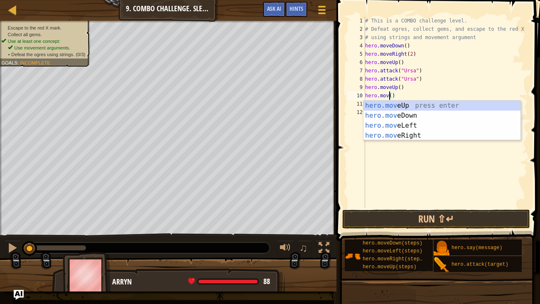
scroll to position [4, 2]
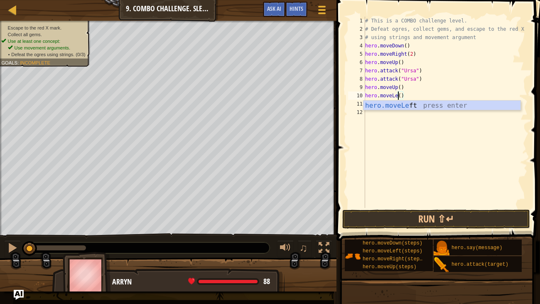
type textarea "hero.moveLeft()"
click at [395, 113] on div "# This is a COMBO challenge level. # Defeat [PERSON_NAME], collect gems, and es…" at bounding box center [445, 121] width 164 height 208
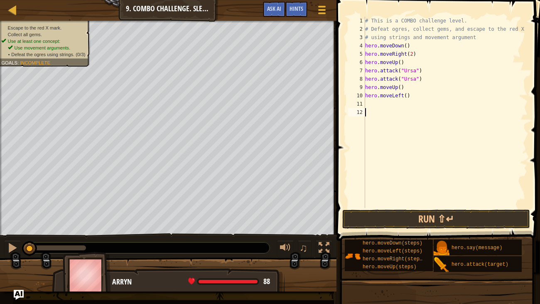
click at [374, 103] on div "# This is a COMBO challenge level. # Defeat [PERSON_NAME], collect gems, and es…" at bounding box center [445, 121] width 164 height 208
click at [389, 71] on div "# This is a COMBO challenge level. # Defeat [PERSON_NAME], collect gems, and es…" at bounding box center [445, 121] width 164 height 208
type textarea "hero.attack("Ursa") hero.attack("Ursa")"
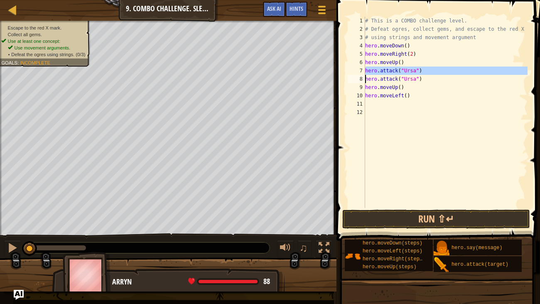
click at [370, 106] on div "# This is a COMBO challenge level. # Defeat [PERSON_NAME], collect gems, and es…" at bounding box center [445, 121] width 164 height 208
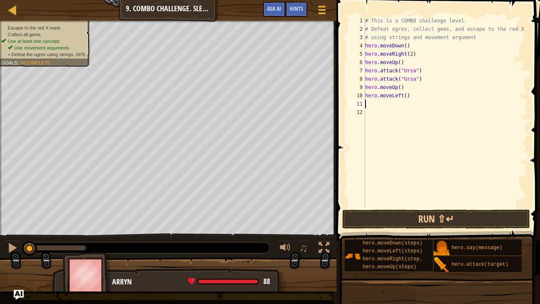
paste textarea "hero.attack("Ursa")"
click at [410, 103] on div "# This is a COMBO challenge level. # Defeat [PERSON_NAME], collect gems, and es…" at bounding box center [445, 121] width 164 height 208
click at [415, 103] on div "# This is a COMBO challenge level. # Defeat [PERSON_NAME], collect gems, and es…" at bounding box center [445, 121] width 164 height 208
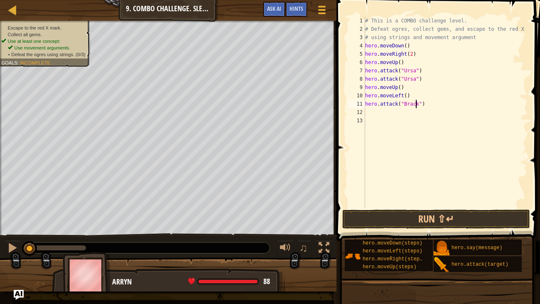
click at [415, 103] on div "# This is a COMBO challenge level. # Defeat [PERSON_NAME], collect gems, and es…" at bounding box center [445, 121] width 164 height 208
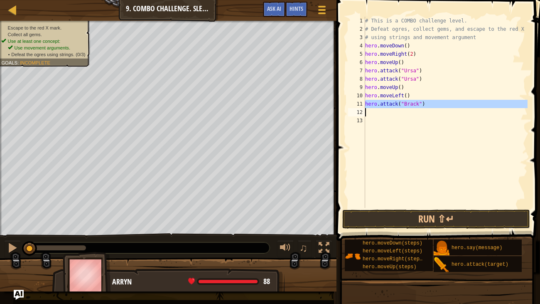
type textarea "hero.attack("Brack")"
click at [389, 108] on div "# This is a COMBO challenge level. # Defeat [PERSON_NAME], collect gems, and es…" at bounding box center [445, 112] width 164 height 191
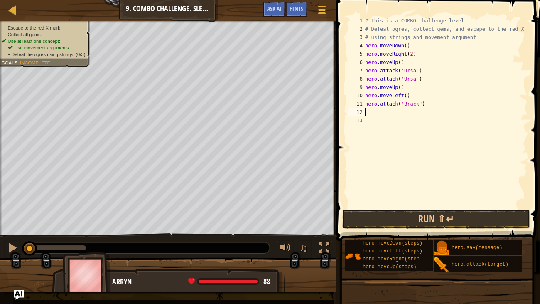
scroll to position [4, 0]
click at [392, 53] on div "# This is a COMBO challenge level. # Defeat [PERSON_NAME], collect gems, and es…" at bounding box center [445, 121] width 164 height 208
click at [381, 113] on div "# This is a COMBO challenge level. # Defeat [PERSON_NAME], collect gems, and es…" at bounding box center [445, 121] width 164 height 208
type textarea "hero.attack("Brack")"
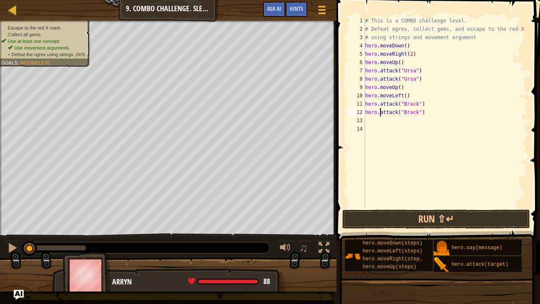
click at [373, 120] on div "# This is a COMBO challenge level. # Defeat [PERSON_NAME], collect gems, and es…" at bounding box center [445, 121] width 164 height 208
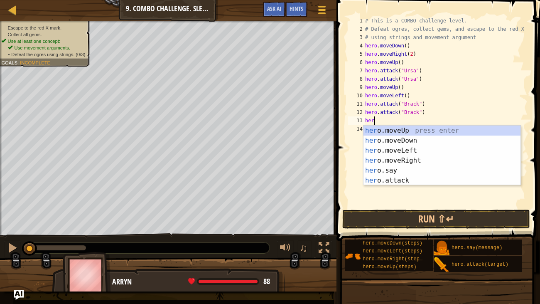
type textarea "hero"
click at [403, 146] on div "hero .moveUp press enter hero .moveDown press enter hero .moveLeft press enter …" at bounding box center [441, 165] width 157 height 80
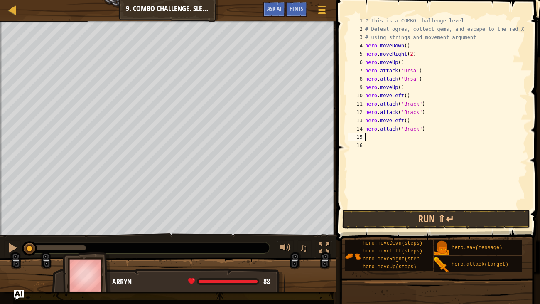
click at [412, 129] on div "# This is a COMBO challenge level. # Defeat [PERSON_NAME], collect gems, and es…" at bounding box center [445, 121] width 164 height 208
click at [386, 129] on div "# This is a COMBO challenge level. # Defeat [PERSON_NAME], collect gems, and es…" at bounding box center [445, 121] width 164 height 208
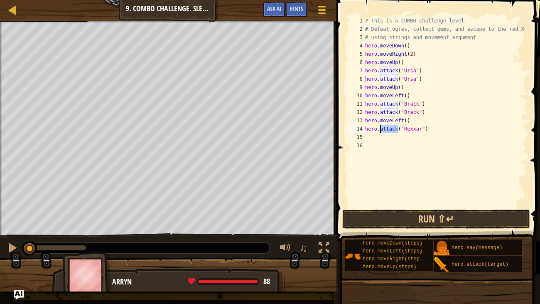
click at [386, 129] on div "# This is a COMBO challenge level. # Defeat [PERSON_NAME], collect gems, and es…" at bounding box center [445, 121] width 164 height 208
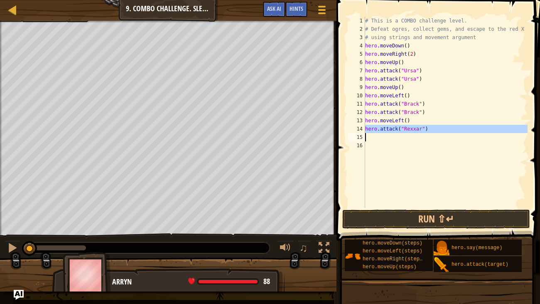
type textarea "hero.attack("Rexxar")"
click at [371, 138] on div "# This is a COMBO challenge level. # Defeat [PERSON_NAME], collect gems, and es…" at bounding box center [445, 112] width 164 height 191
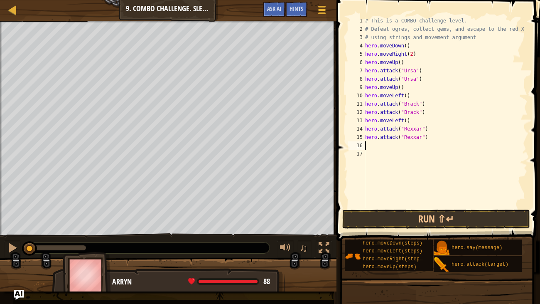
click at [378, 148] on div "# This is a COMBO challenge level. # Defeat [PERSON_NAME], collect gems, and es…" at bounding box center [445, 121] width 164 height 208
click at [391, 56] on div "# This is a COMBO challenge level. # Defeat [PERSON_NAME], collect gems, and es…" at bounding box center [445, 121] width 164 height 208
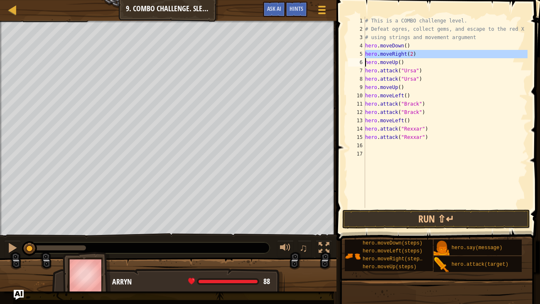
type textarea "hero.moveRight(2) hero.moveUp()"
click at [371, 143] on div "# This is a COMBO challenge level. # Defeat [PERSON_NAME], collect gems, and es…" at bounding box center [445, 121] width 164 height 208
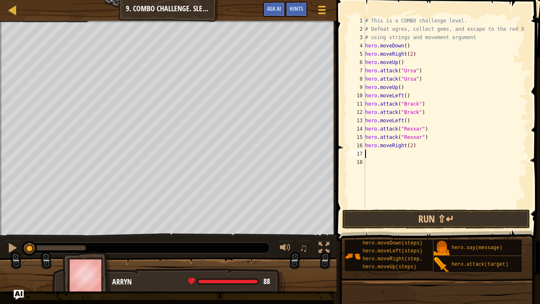
click at [412, 144] on div "# This is a COMBO challenge level. # Defeat [PERSON_NAME], collect gems, and es…" at bounding box center [445, 121] width 164 height 208
type textarea "hero.moveRight(3)"
click at [451, 216] on button "Run ⇧↵" at bounding box center [436, 218] width 188 height 19
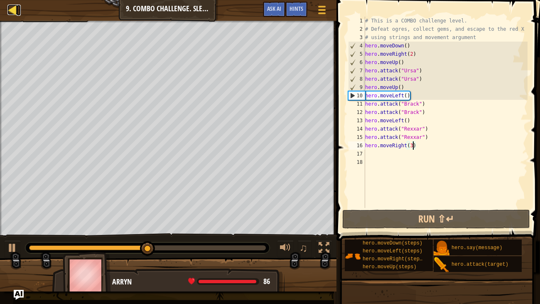
click at [13, 10] on div at bounding box center [12, 10] width 10 height 10
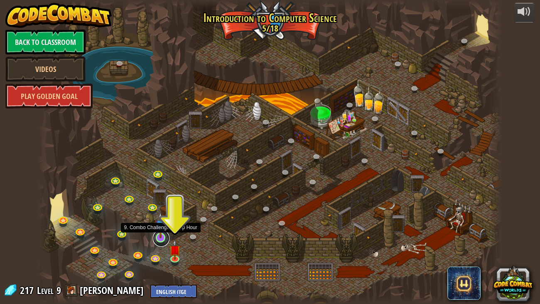
click at [163, 238] on link at bounding box center [161, 238] width 17 height 17
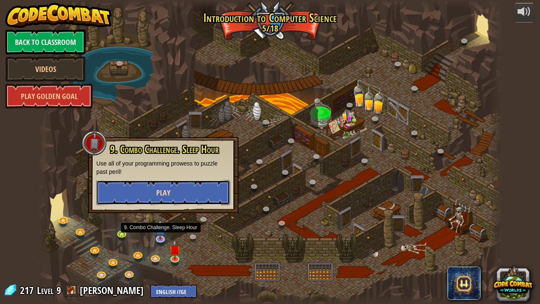
click at [177, 190] on button "Play" at bounding box center [163, 192] width 134 height 25
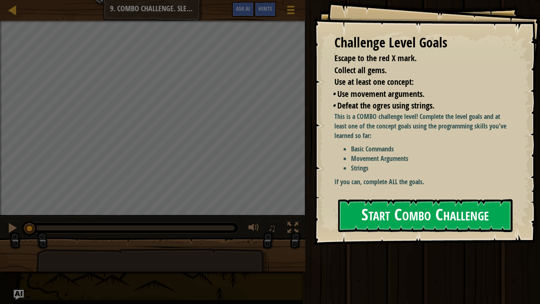
click at [357, 184] on p "If you can, complete ALL the goals." at bounding box center [422, 182] width 177 height 10
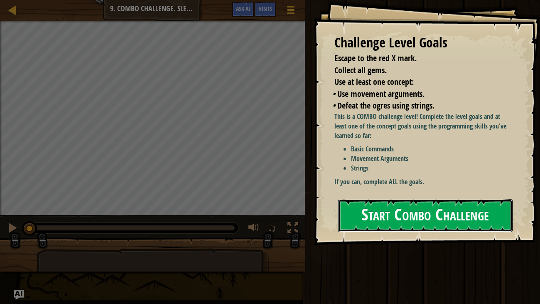
click at [374, 204] on button "Start Combo Challenge" at bounding box center [425, 215] width 175 height 33
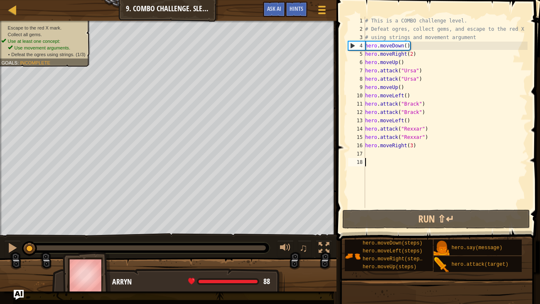
click at [398, 86] on div "# This is a COMBO challenge level. # Defeat [PERSON_NAME], collect gems, and es…" at bounding box center [445, 121] width 164 height 208
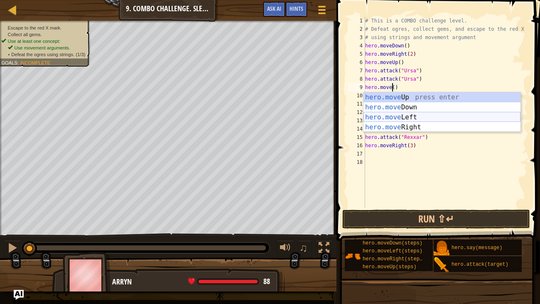
click at [404, 113] on div "hero.move Up press enter hero.move Down press enter hero.move Left press enter …" at bounding box center [441, 122] width 157 height 60
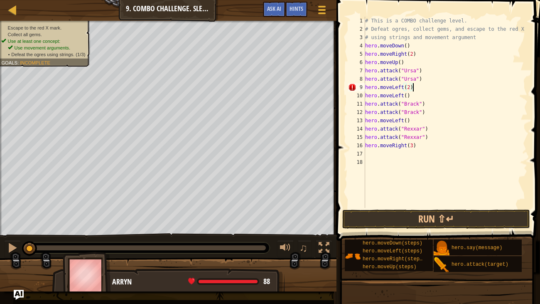
scroll to position [4, 3]
click at [394, 96] on div "# This is a COMBO challenge level. # Defeat [PERSON_NAME], collect gems, and es…" at bounding box center [445, 121] width 164 height 208
click at [394, 96] on div "# This is a COMBO challenge level. # Defeat [PERSON_NAME], collect gems, and es…" at bounding box center [445, 112] width 164 height 191
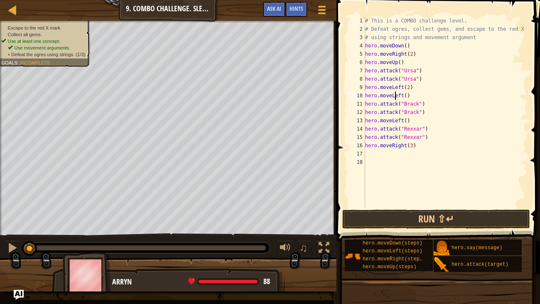
click at [394, 96] on div "# This is a COMBO challenge level. # Defeat [PERSON_NAME], collect gems, and es…" at bounding box center [445, 121] width 164 height 208
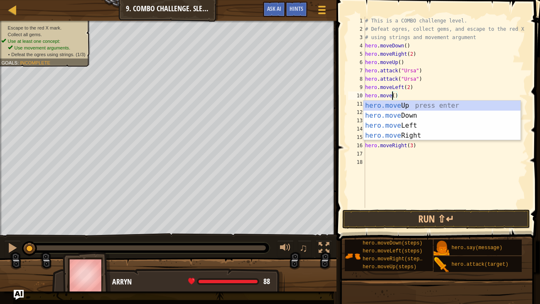
scroll to position [4, 2]
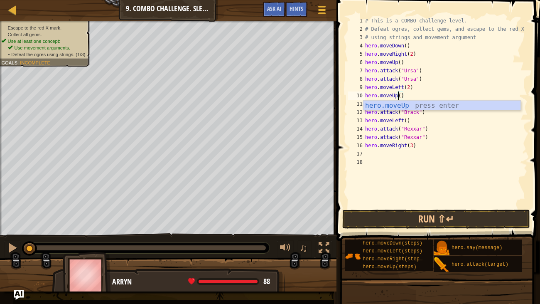
click at [431, 91] on div "# This is a COMBO challenge level. # Defeat [PERSON_NAME], collect gems, and es…" at bounding box center [445, 121] width 164 height 208
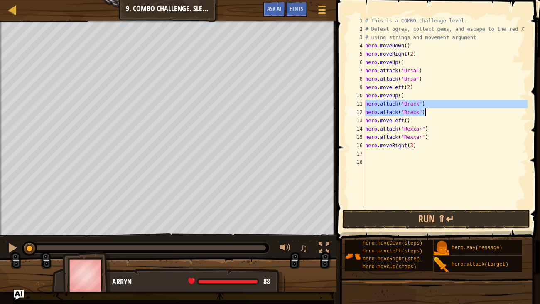
drag, startPoint x: 365, startPoint y: 103, endPoint x: 429, endPoint y: 109, distance: 64.3
click at [429, 109] on div "# This is a COMBO challenge level. # Defeat [PERSON_NAME], collect gems, and es…" at bounding box center [445, 121] width 164 height 208
type textarea "hero.attack("[PERSON_NAME]") hero.attack("[PERSON_NAME]")"
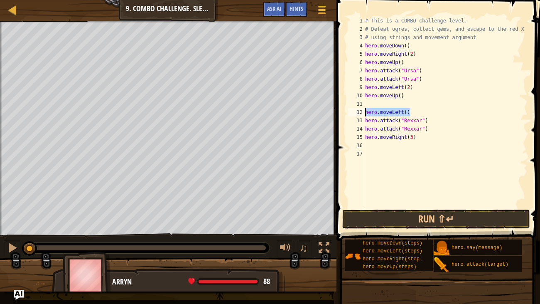
drag, startPoint x: 415, startPoint y: 113, endPoint x: 360, endPoint y: 113, distance: 55.7
click at [360, 113] on div "1 2 3 4 5 6 7 8 9 10 11 12 13 14 15 16 17 # This is a COMBO challenge level. # …" at bounding box center [436, 112] width 181 height 191
type textarea "hero.moveLeft()"
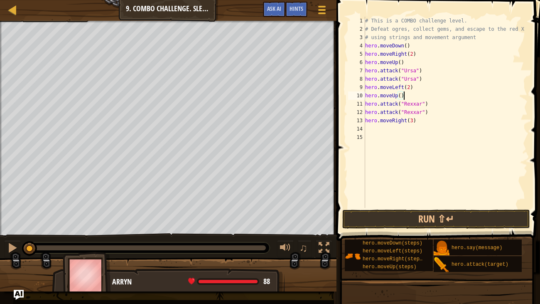
click at [421, 118] on div "# This is a COMBO challenge level. # Defeat [PERSON_NAME], collect gems, and es…" at bounding box center [445, 121] width 164 height 208
type textarea "hero.moveRight()"
click at [382, 129] on div "# This is a COMBO challenge level. # Defeat [PERSON_NAME], collect gems, and es…" at bounding box center [445, 121] width 164 height 208
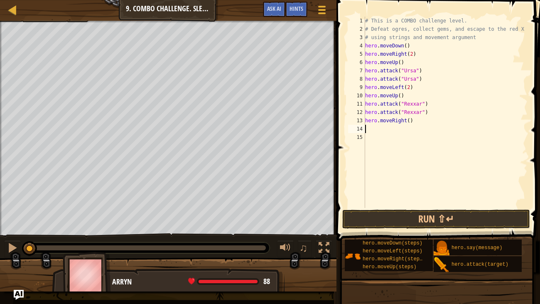
paste textarea "hero.attack("Brack")"
type textarea "hero.attack("Brack")"
click at [375, 147] on div "# This is a COMBO challenge level. # Defeat [PERSON_NAME], collect gems, and es…" at bounding box center [445, 121] width 164 height 208
click at [390, 118] on div "# This is a COMBO challenge level. # Defeat [PERSON_NAME], collect gems, and es…" at bounding box center [445, 121] width 164 height 208
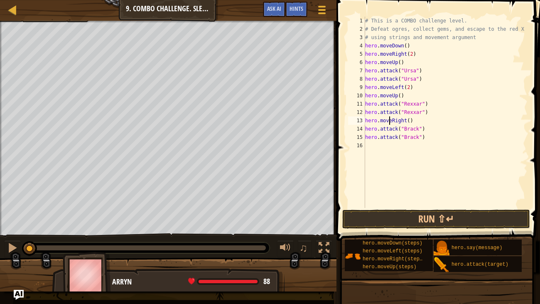
click at [390, 118] on div "# This is a COMBO challenge level. # Defeat [PERSON_NAME], collect gems, and es…" at bounding box center [445, 121] width 164 height 208
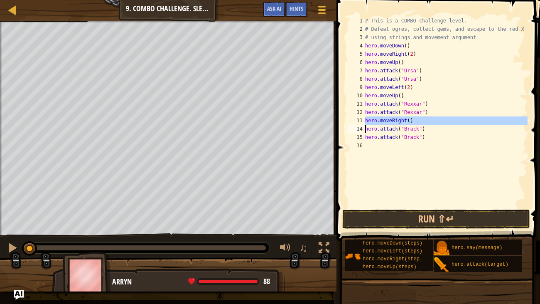
type textarea "hero.moveRight() hero.attack("[PERSON_NAME]")"
click at [371, 144] on div "# This is a COMBO challenge level. # Defeat [PERSON_NAME], collect gems, and es…" at bounding box center [445, 121] width 164 height 208
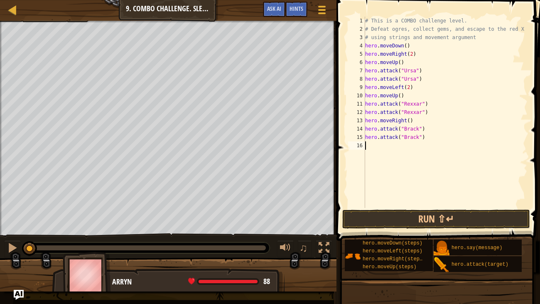
paste textarea "hero.moveRight()"
click at [411, 146] on div "# This is a COMBO challenge level. # Defeat [PERSON_NAME], collect gems, and es…" at bounding box center [445, 121] width 164 height 208
type textarea "hero.moveRight(2)"
click at [419, 216] on button "Run ⇧↵" at bounding box center [436, 218] width 188 height 19
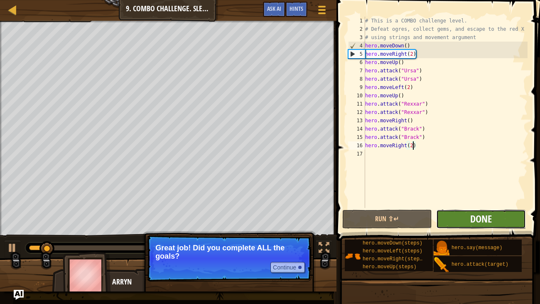
click at [476, 221] on span "Done" at bounding box center [481, 218] width 22 height 13
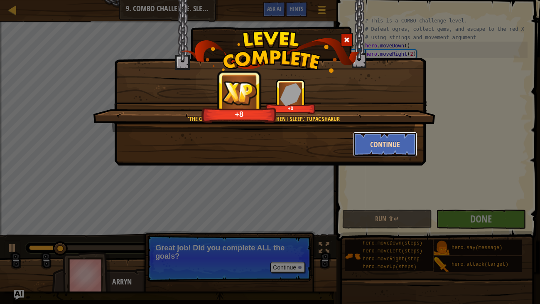
click at [398, 147] on button "Continue" at bounding box center [385, 144] width 64 height 25
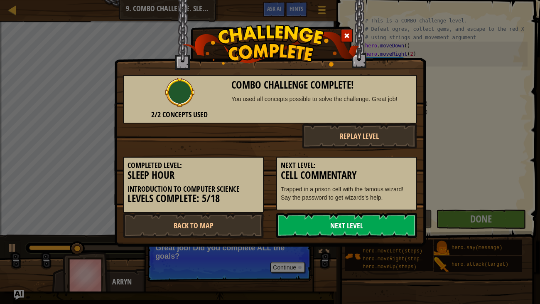
click at [339, 229] on link "Next Level" at bounding box center [346, 225] width 141 height 25
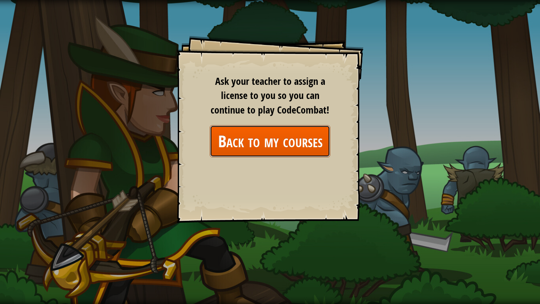
click at [277, 147] on link "Back to my courses" at bounding box center [270, 141] width 120 height 32
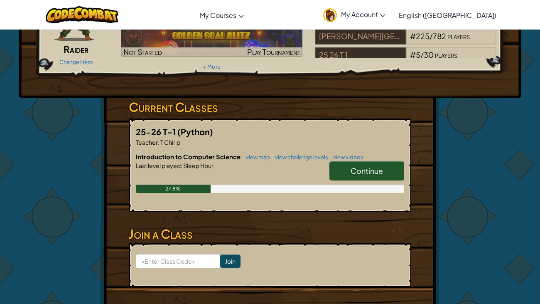
scroll to position [74, 0]
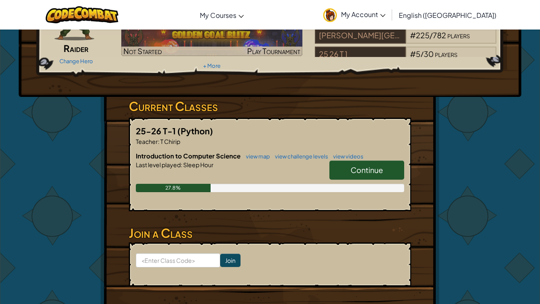
click at [353, 165] on span "Continue" at bounding box center [367, 170] width 32 height 10
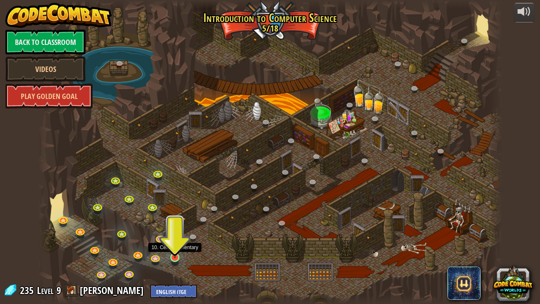
click at [170, 253] on img at bounding box center [175, 244] width 12 height 27
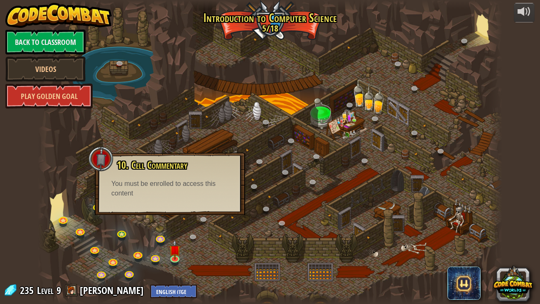
click at [203, 213] on div "10. Cell Commentary Trapped in a prison cell with the famous wizard! Say the pa…" at bounding box center [170, 183] width 150 height 62
click at [209, 248] on div at bounding box center [270, 152] width 464 height 304
